Goal: Task Accomplishment & Management: Manage account settings

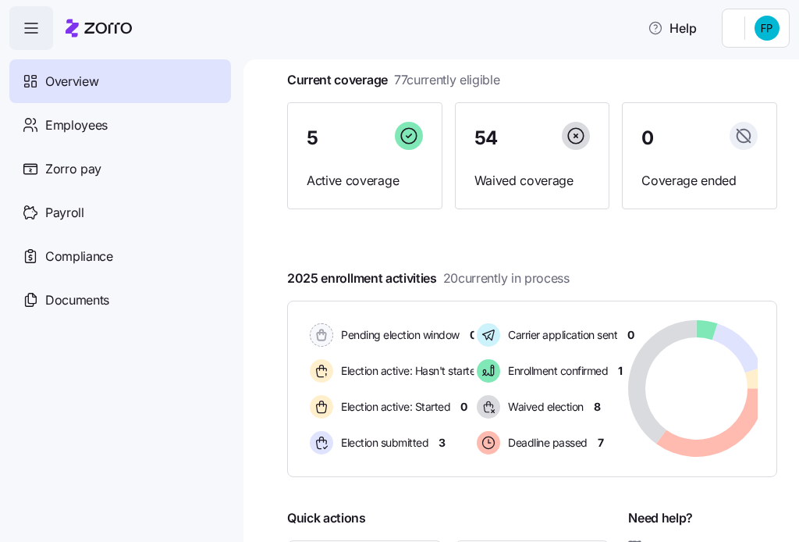
scroll to position [130, 0]
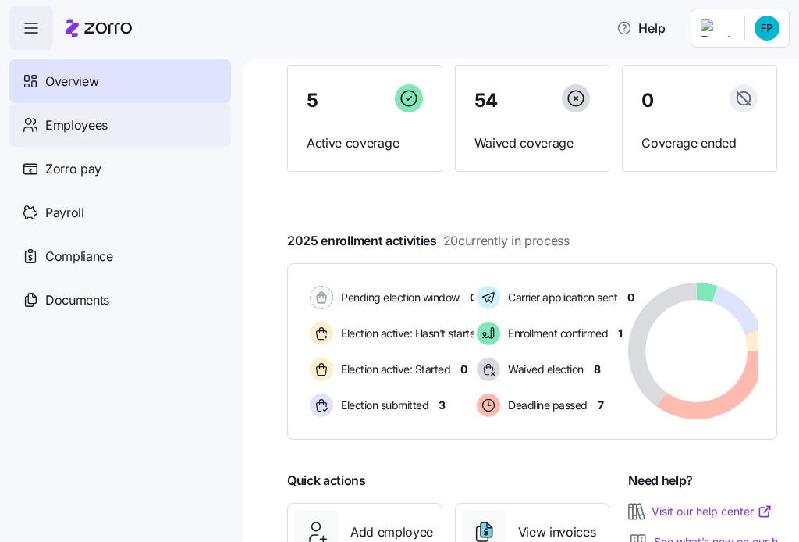
click at [69, 126] on span "Employees" at bounding box center [76, 126] width 62 height 20
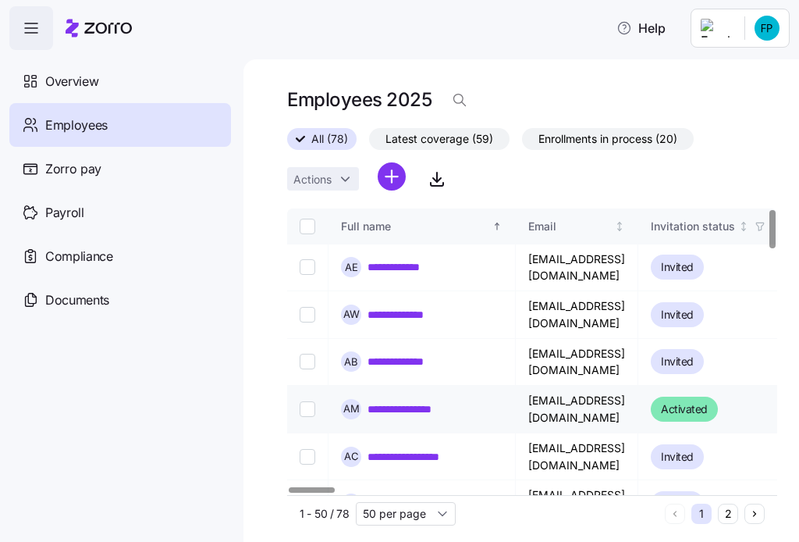
click at [418, 401] on link "**********" at bounding box center [410, 409] width 85 height 16
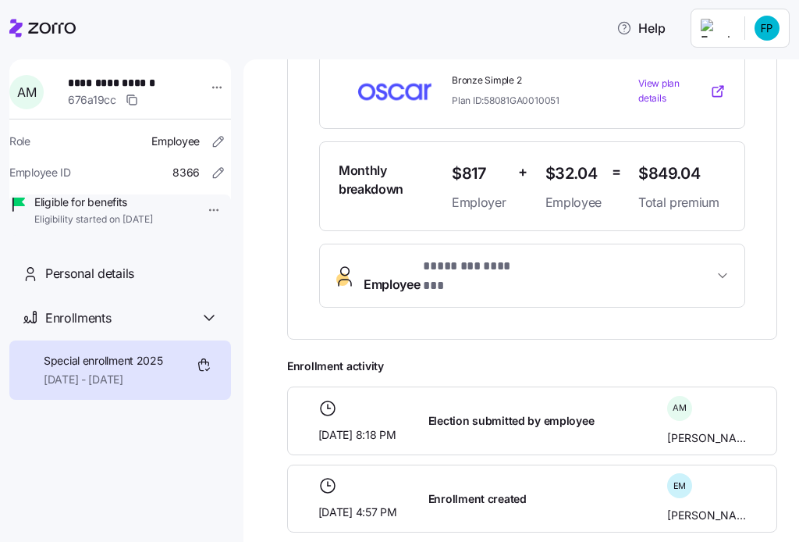
scroll to position [260, 0]
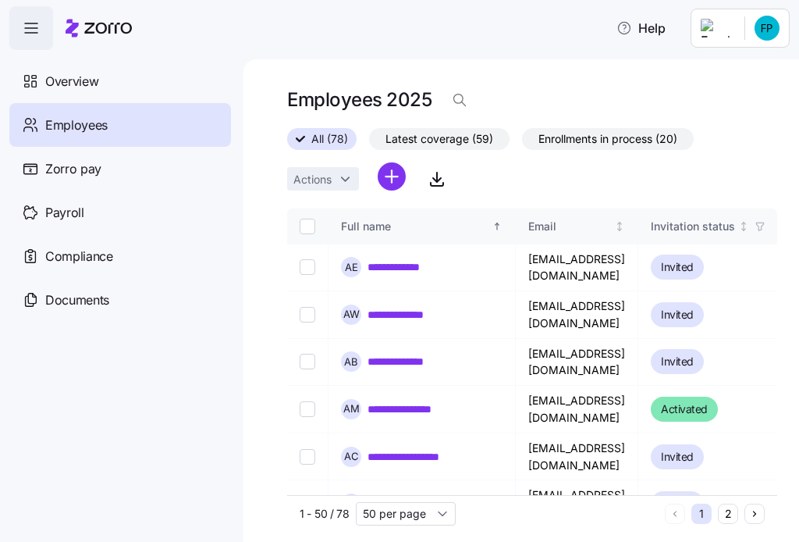
click at [453, 138] on span "Latest coverage (59)" at bounding box center [440, 139] width 108 height 20
click at [369, 143] on input "Latest coverage (59)" at bounding box center [369, 143] width 0 height 0
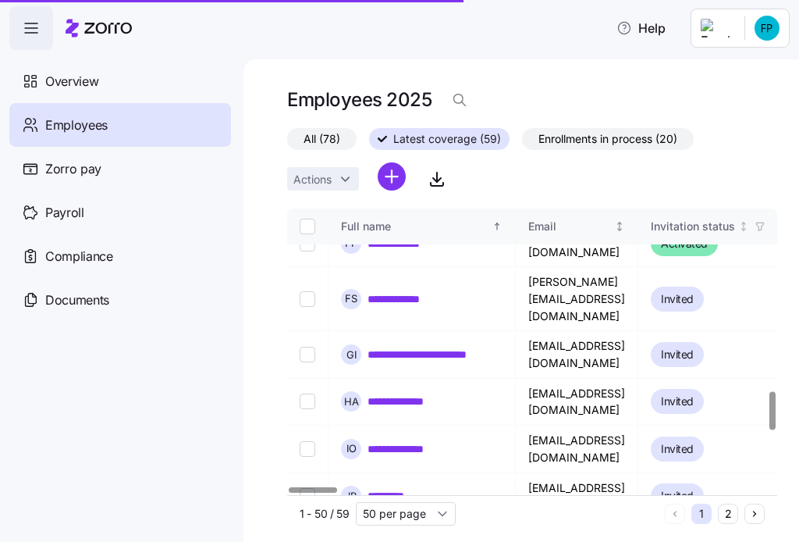
scroll to position [1431, 0]
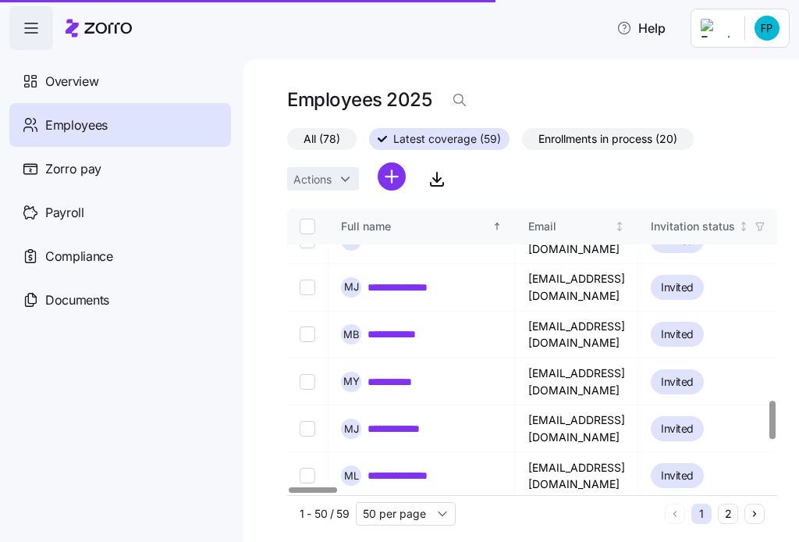
click at [621, 131] on span "Enrollments in process (20)" at bounding box center [608, 139] width 139 height 20
click at [522, 143] on input "Enrollments in process (20)" at bounding box center [522, 143] width 0 height 0
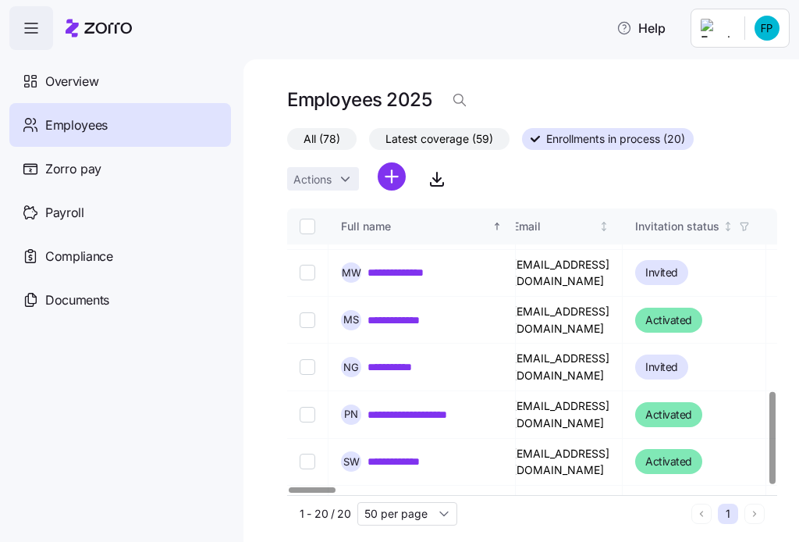
scroll to position [564, 0]
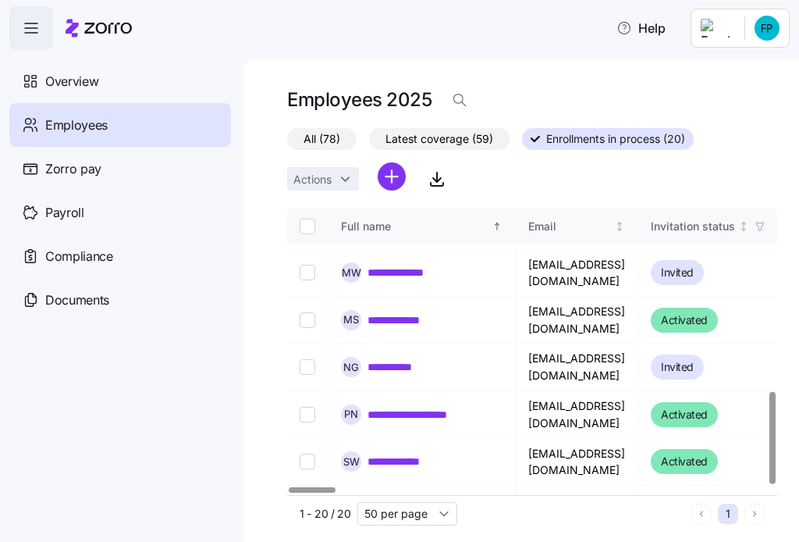
click at [289, 487] on div at bounding box center [312, 489] width 46 height 5
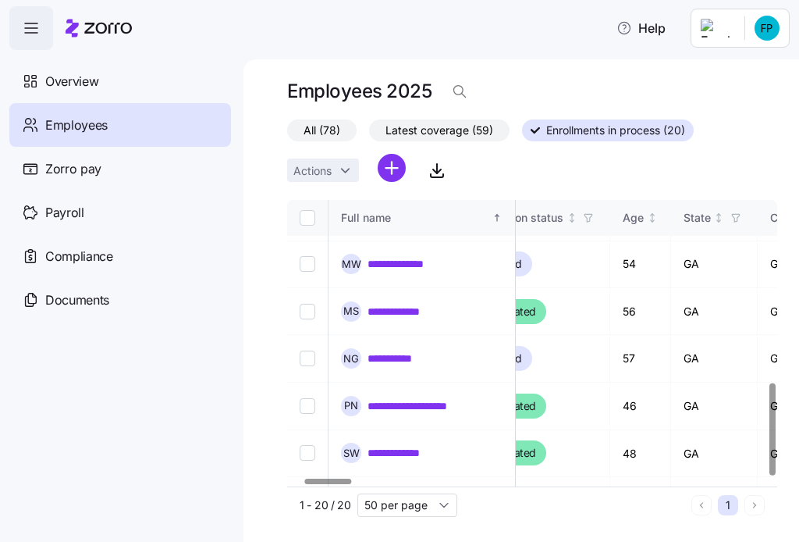
scroll to position [564, 165]
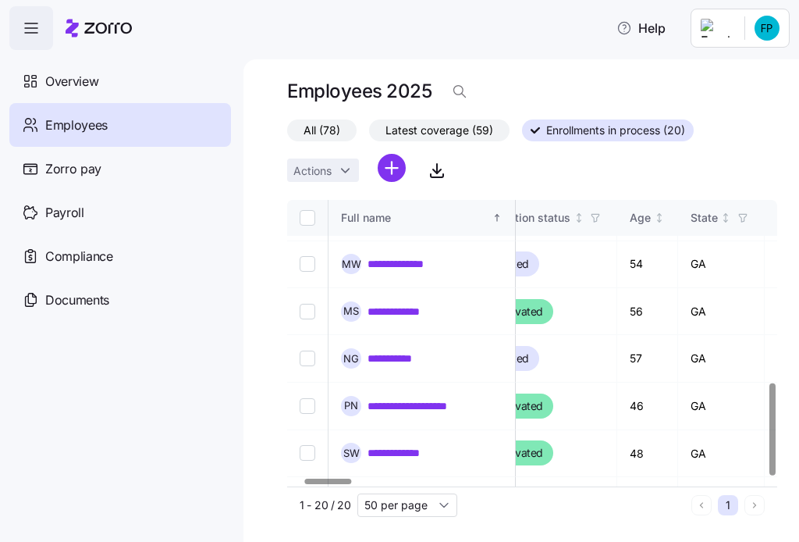
click at [334, 479] on div at bounding box center [328, 481] width 46 height 5
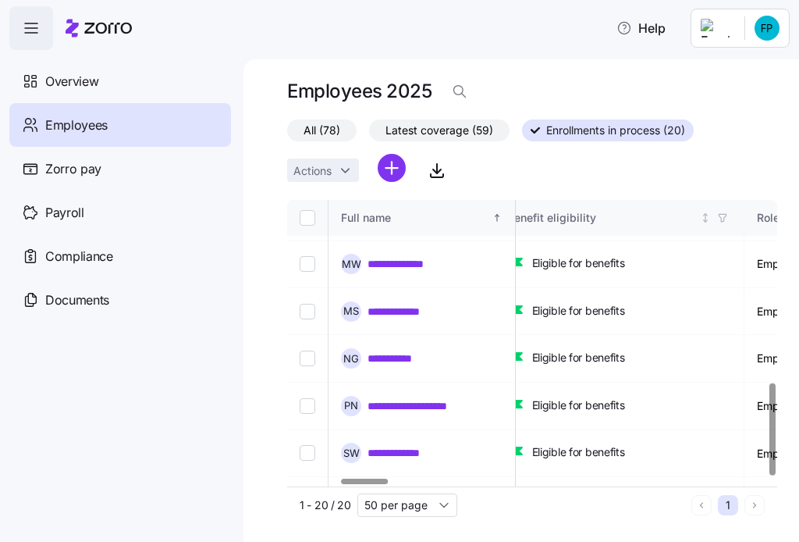
scroll to position [564, 511]
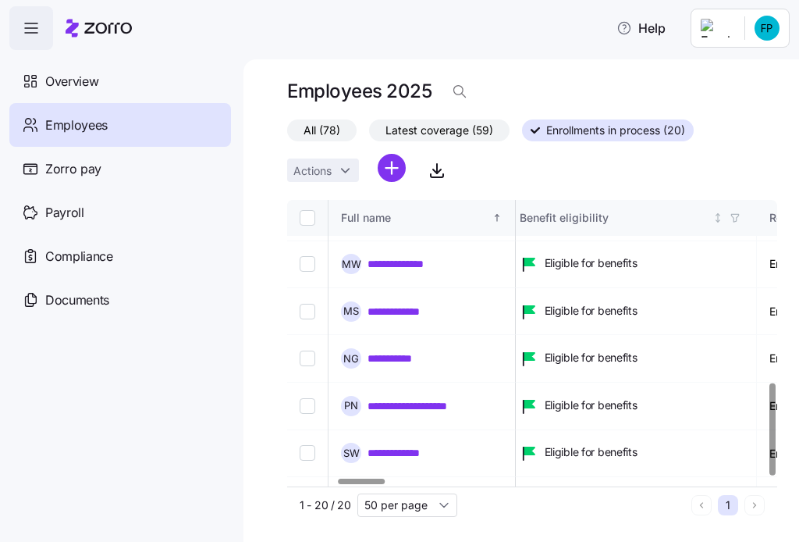
click at [376, 484] on div at bounding box center [362, 481] width 46 height 5
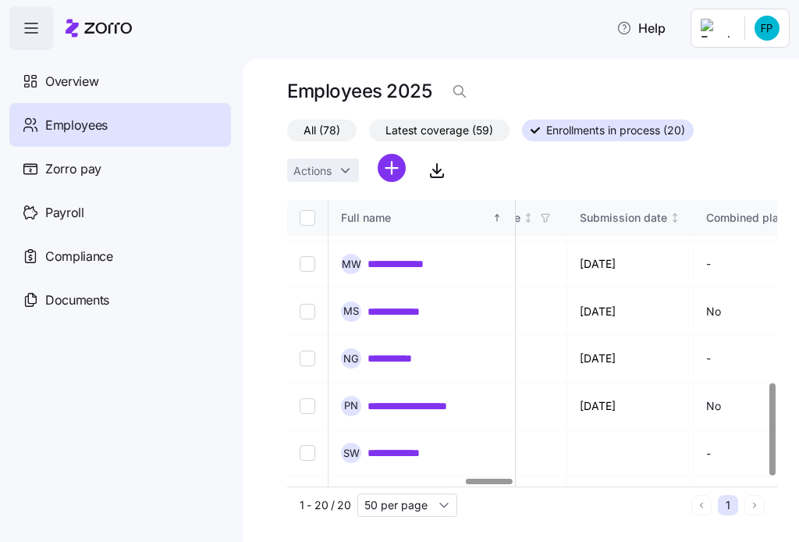
scroll to position [564, 1842]
click at [497, 479] on div at bounding box center [490, 481] width 46 height 5
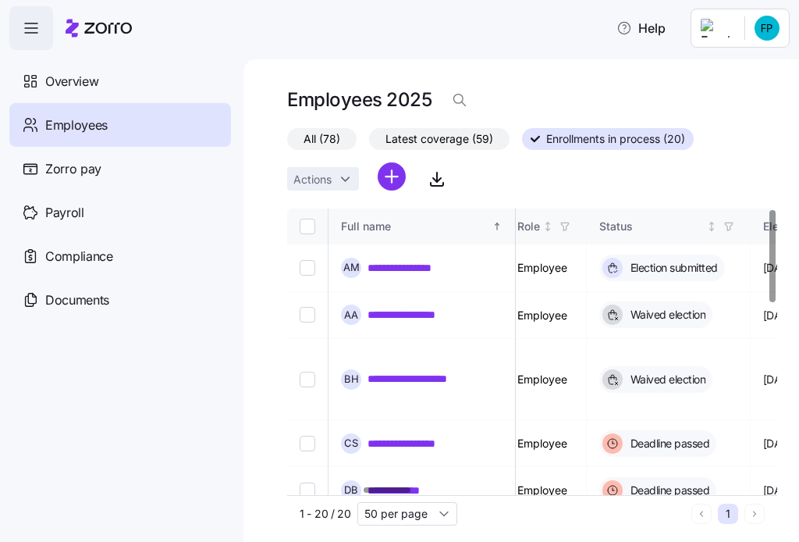
scroll to position [0, 777]
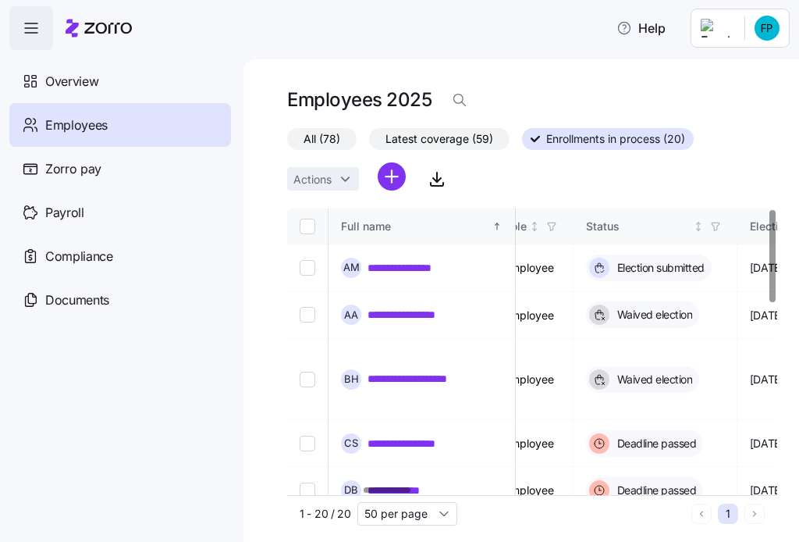
click at [400, 487] on div at bounding box center [387, 489] width 46 height 5
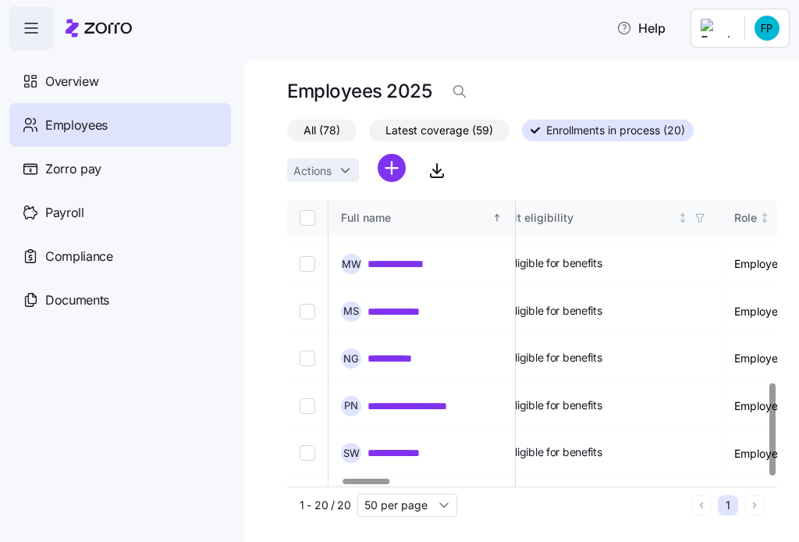
scroll to position [564, 560]
click at [369, 484] on div at bounding box center [367, 481] width 46 height 5
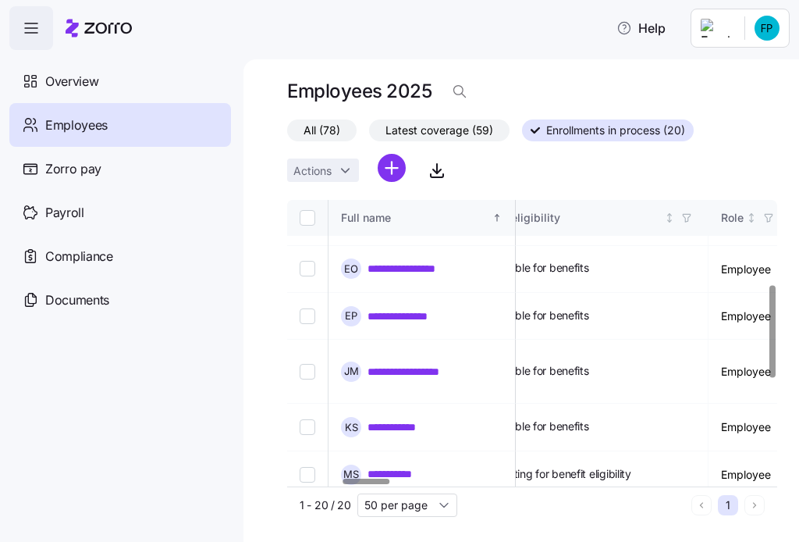
scroll to position [520, 560]
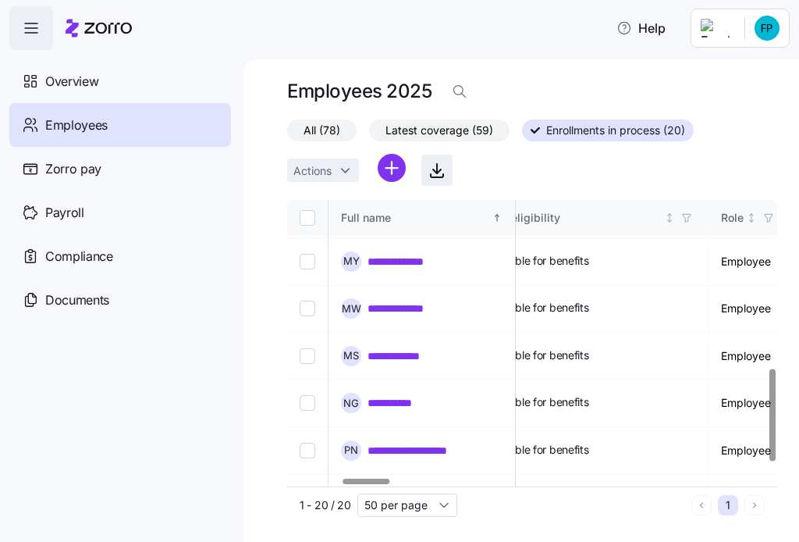
click at [433, 176] on icon "button" at bounding box center [437, 175] width 12 height 3
click at [428, 443] on link "**********" at bounding box center [416, 451] width 97 height 16
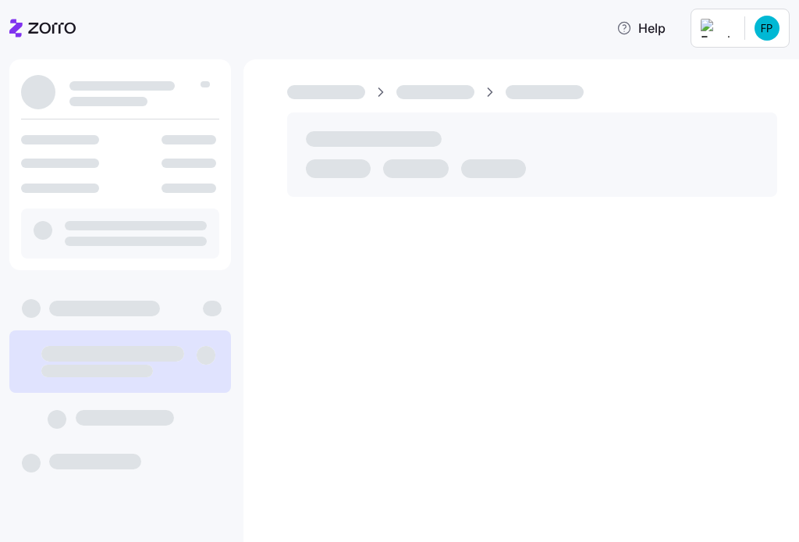
click at [383, 295] on div at bounding box center [522, 300] width 556 height 483
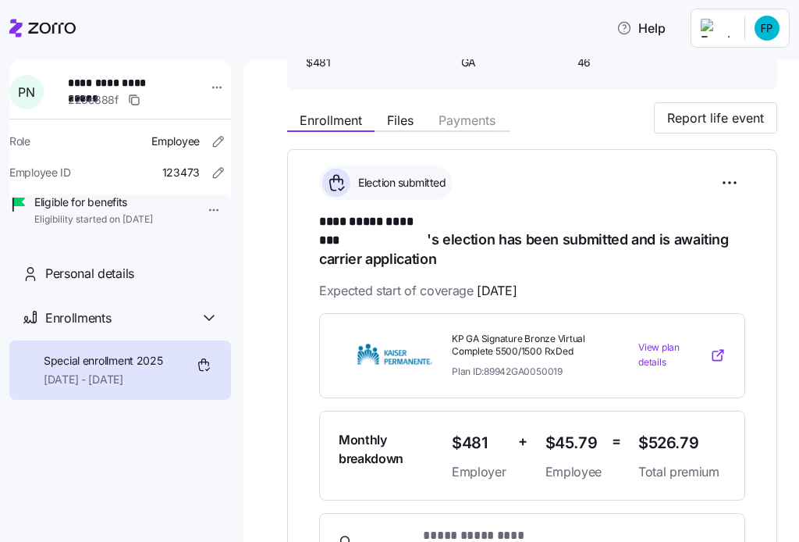
scroll to position [130, 0]
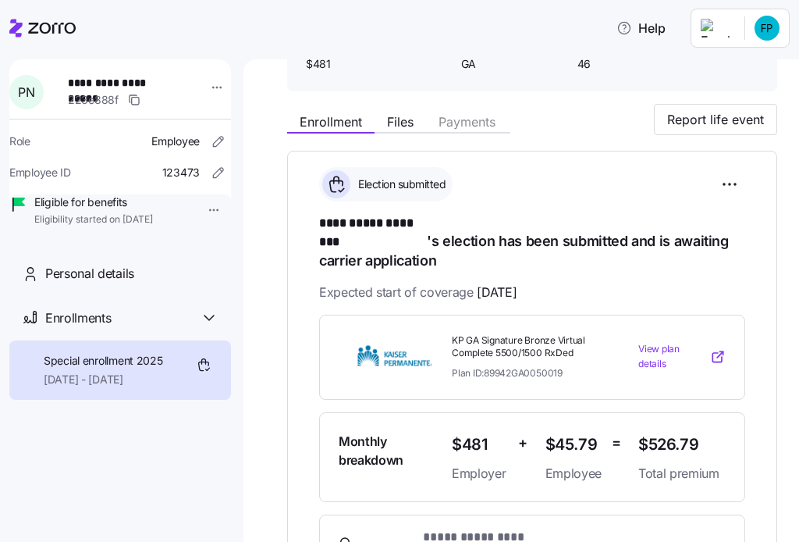
click at [543, 283] on div "Expected start of coverage [DATE]" at bounding box center [532, 293] width 426 height 20
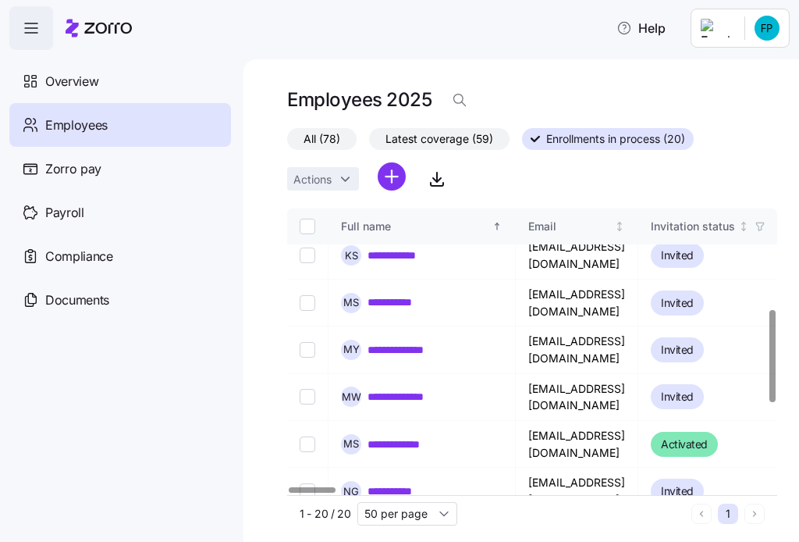
scroll to position [304, 0]
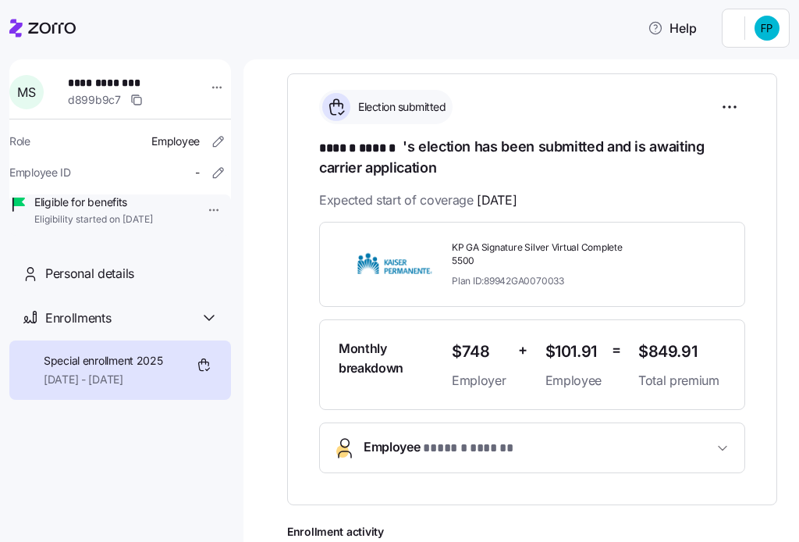
scroll to position [260, 0]
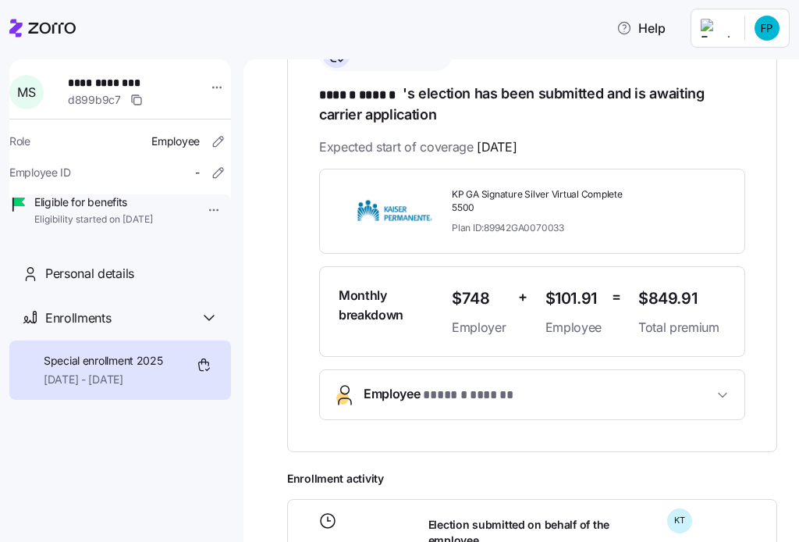
click at [40, 20] on icon at bounding box center [42, 28] width 66 height 19
